Goal: Information Seeking & Learning: Compare options

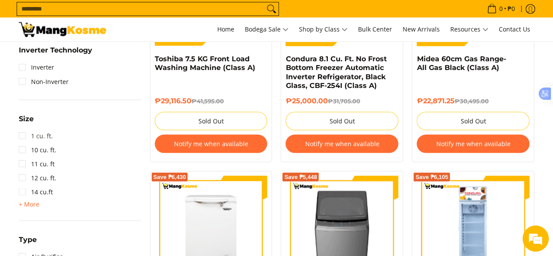
scroll to position [743, 0]
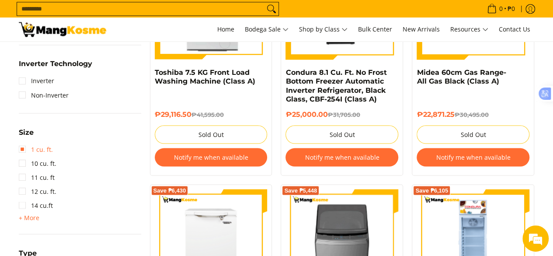
click at [36, 149] on link "1 cu. ft." at bounding box center [36, 149] width 34 height 14
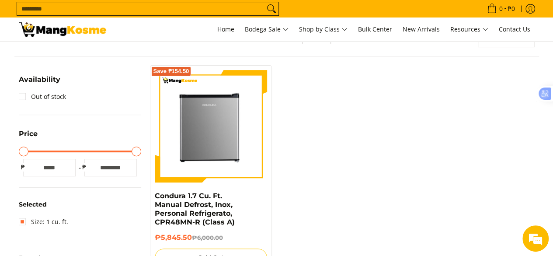
scroll to position [123, 0]
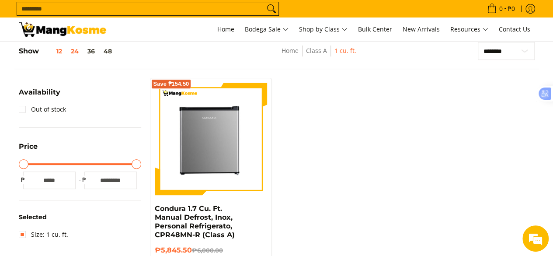
click at [60, 49] on button "12" at bounding box center [53, 51] width 28 height 7
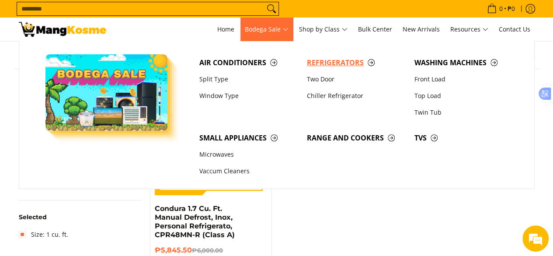
click at [327, 64] on span "Refrigerators" at bounding box center [356, 62] width 99 height 11
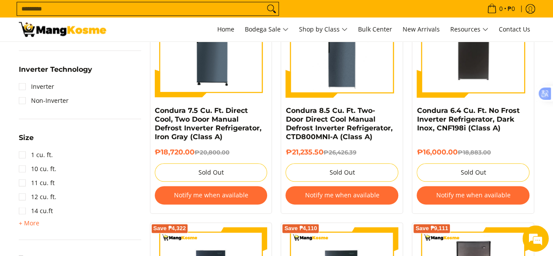
scroll to position [437, 0]
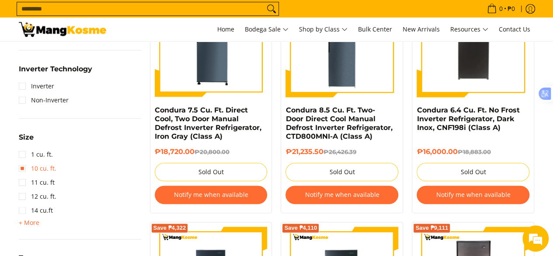
click at [26, 168] on link "10 cu. ft." at bounding box center [38, 168] width 38 height 14
